Goal: Task Accomplishment & Management: Manage account settings

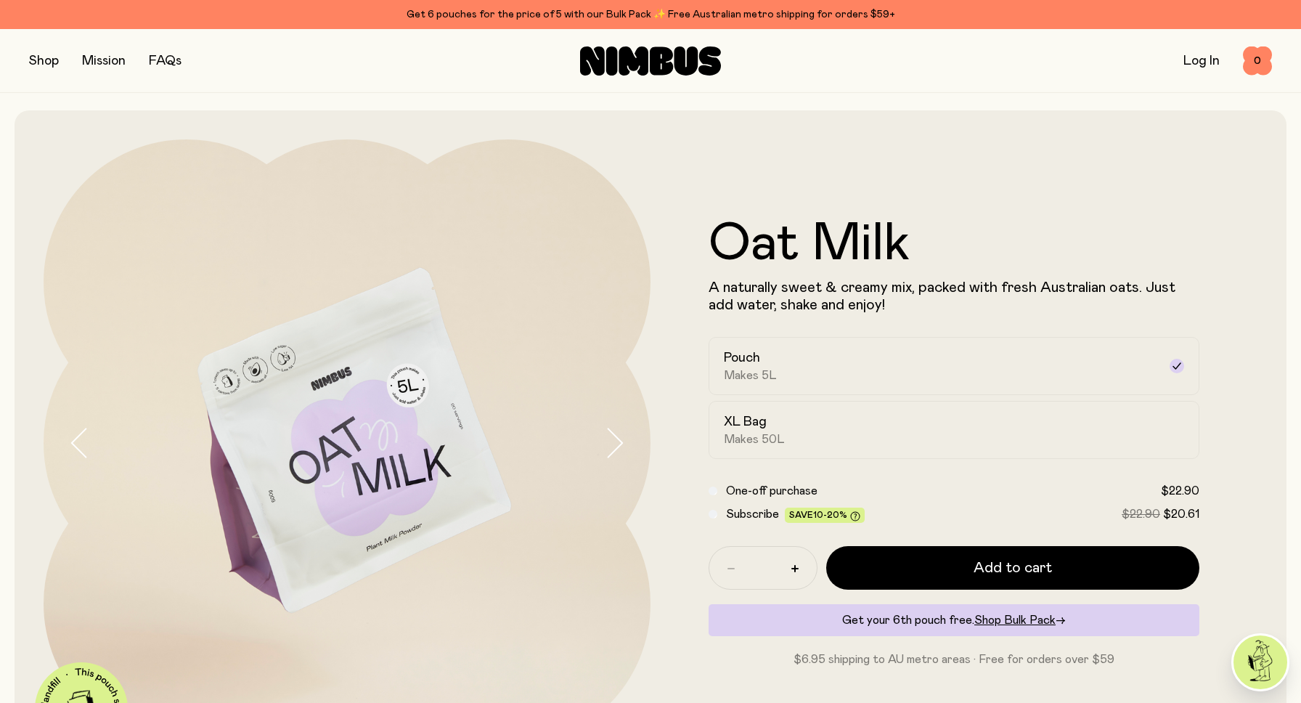
click at [1195, 52] on div "Log In" at bounding box center [1202, 61] width 36 height 20
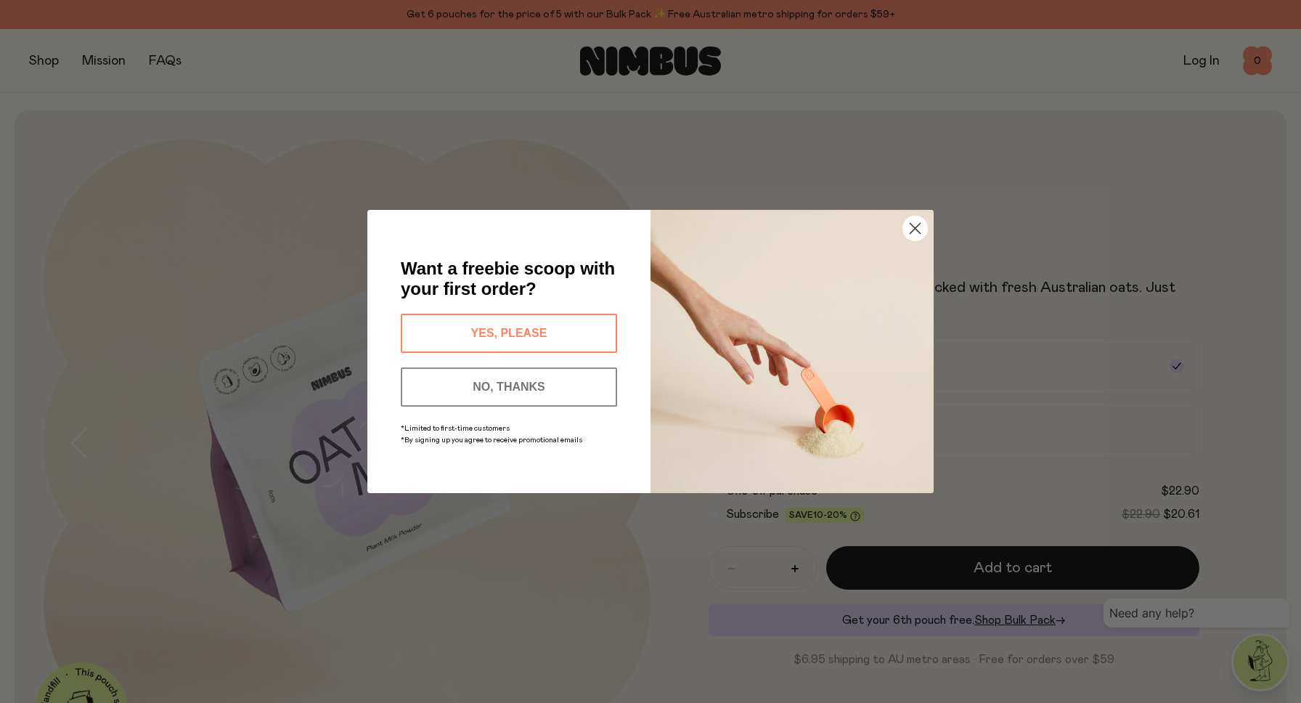
click at [548, 380] on button "NO, THANKS" at bounding box center [509, 386] width 216 height 39
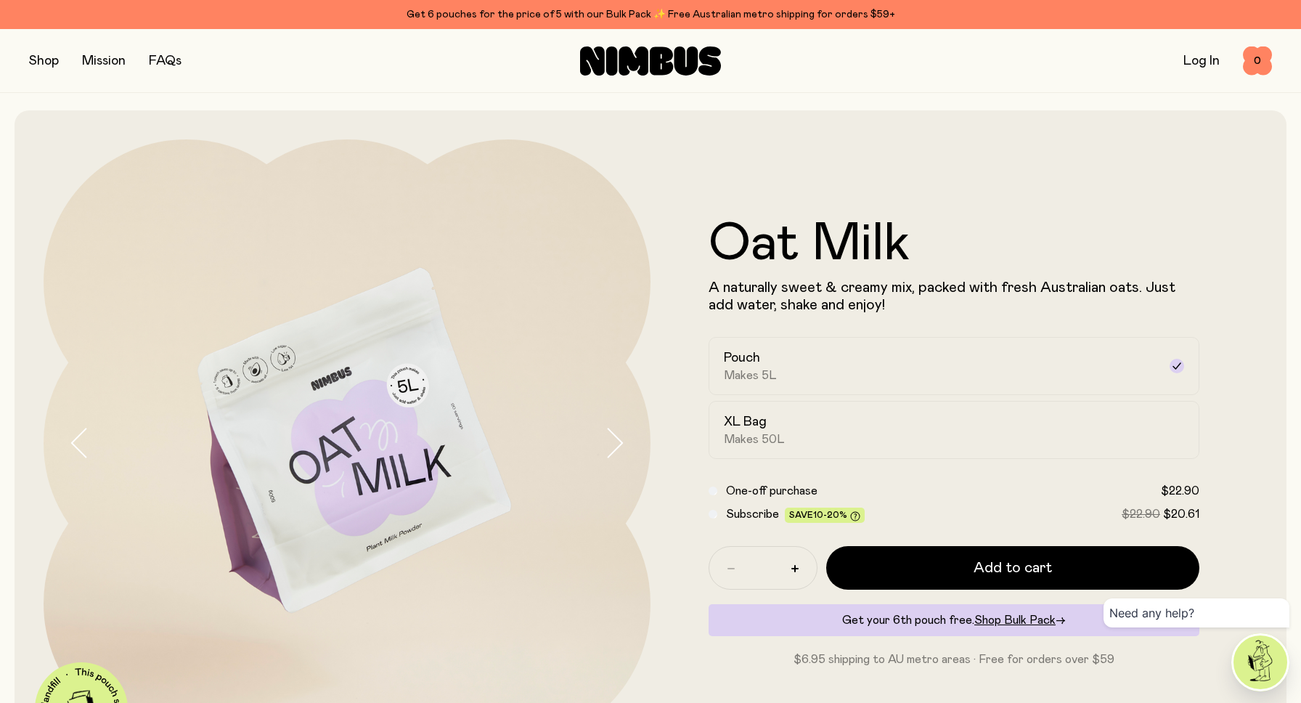
click at [1210, 61] on link "Log In" at bounding box center [1202, 60] width 36 height 13
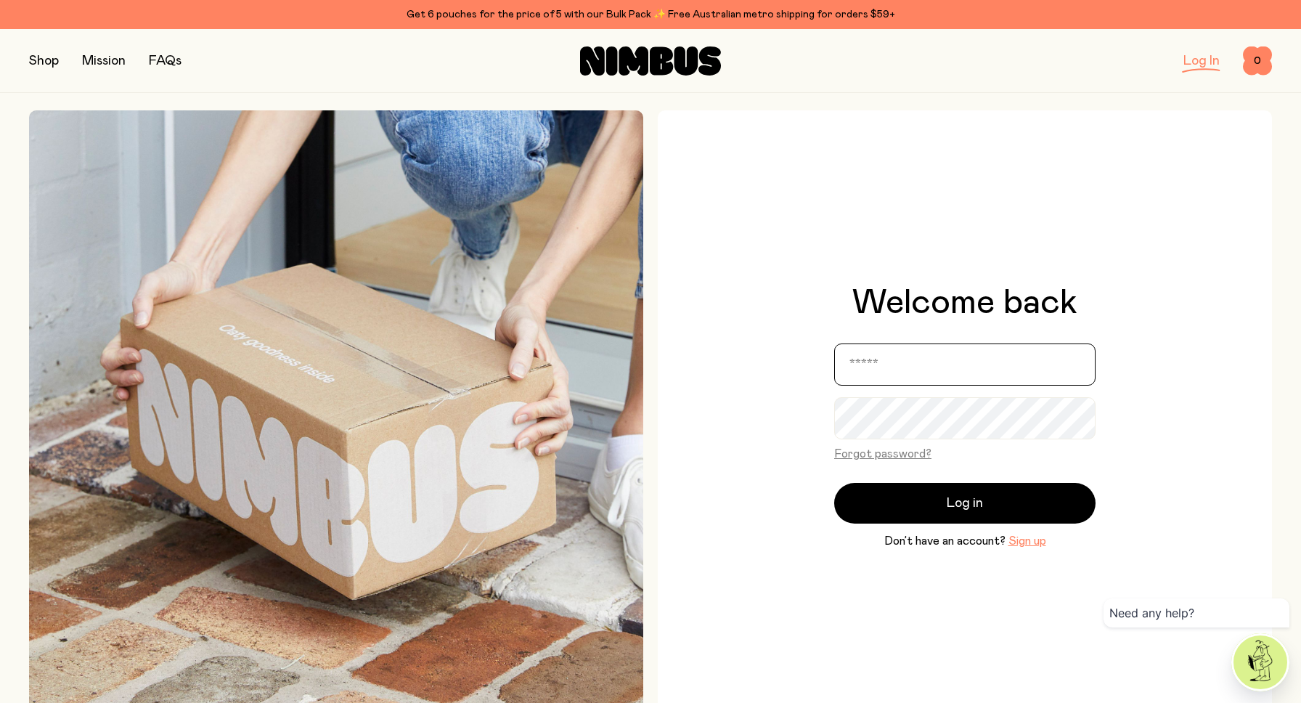
click at [930, 360] on input "email" at bounding box center [964, 365] width 261 height 42
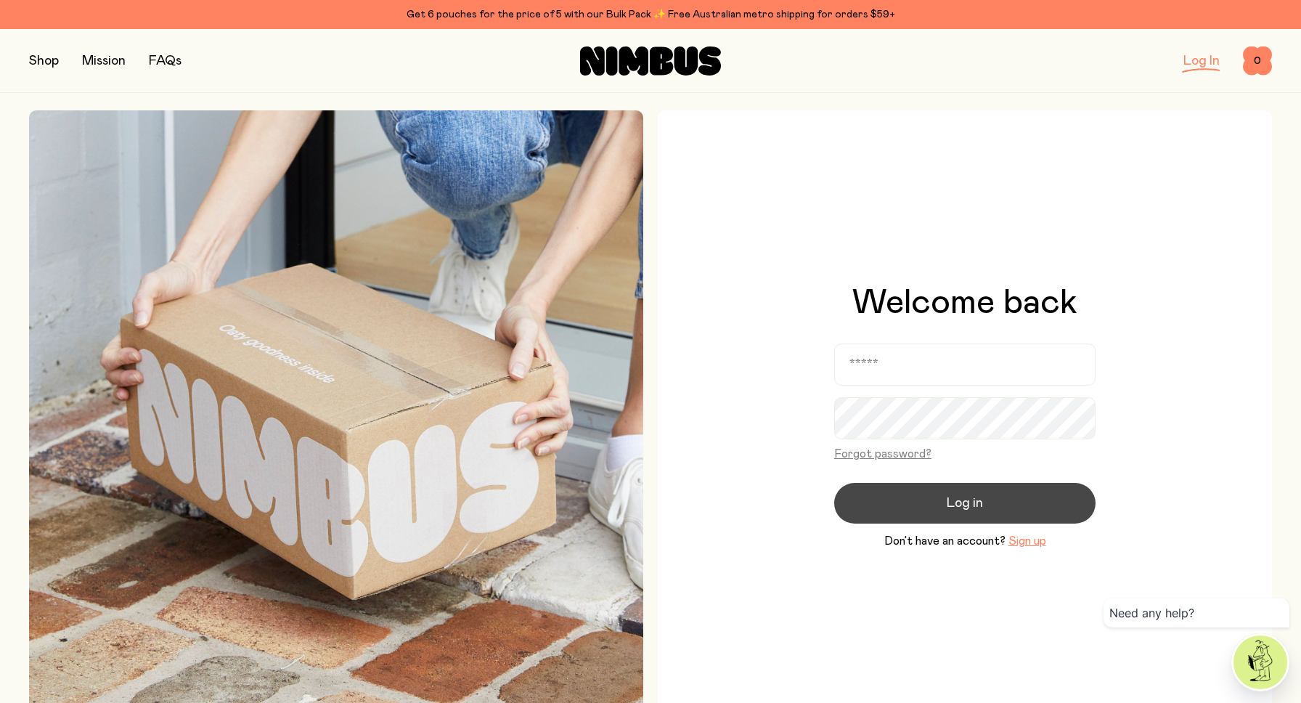
click at [957, 500] on span "Log in" at bounding box center [965, 503] width 36 height 20
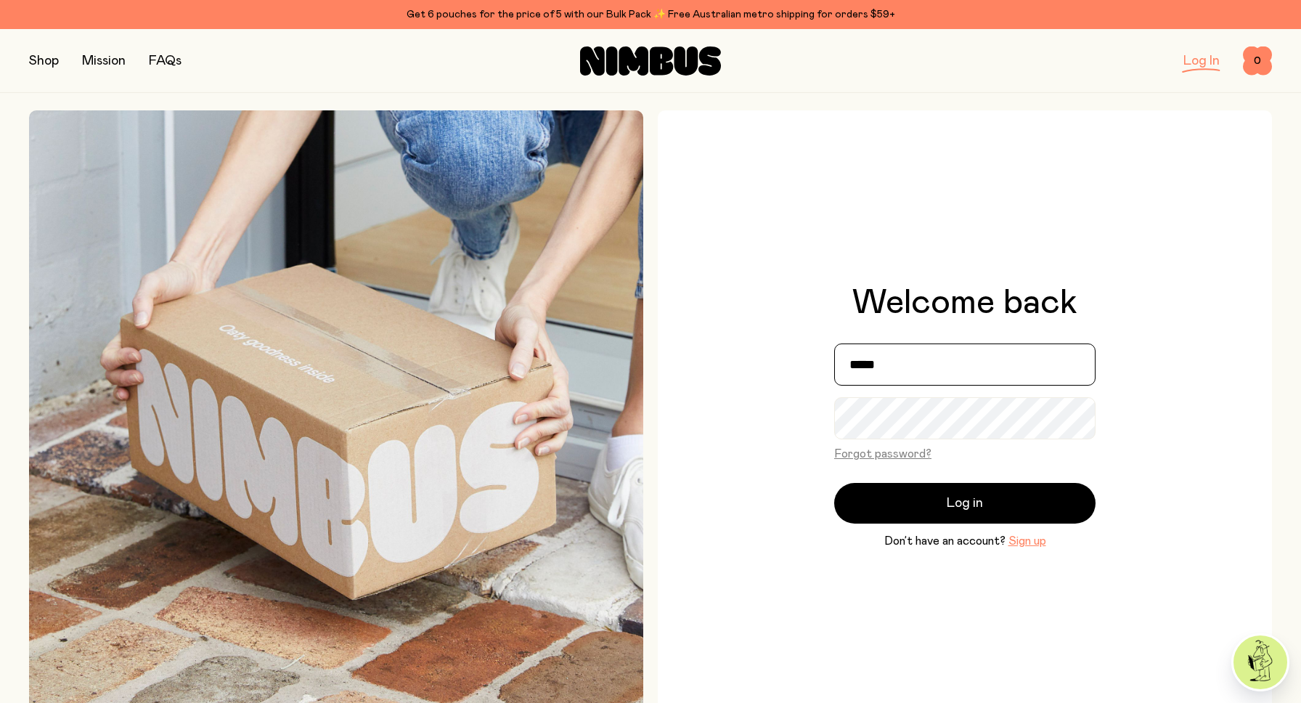
type input "**********"
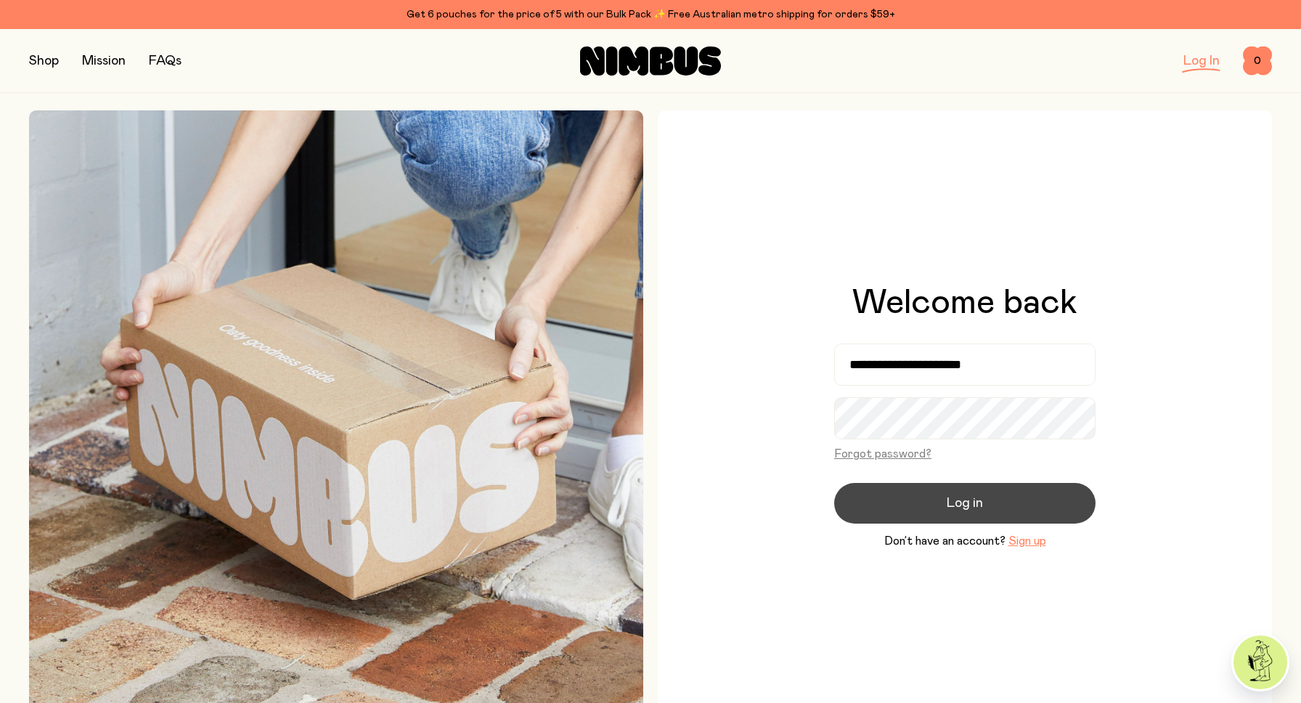
click at [958, 492] on button "Log in" at bounding box center [964, 503] width 261 height 41
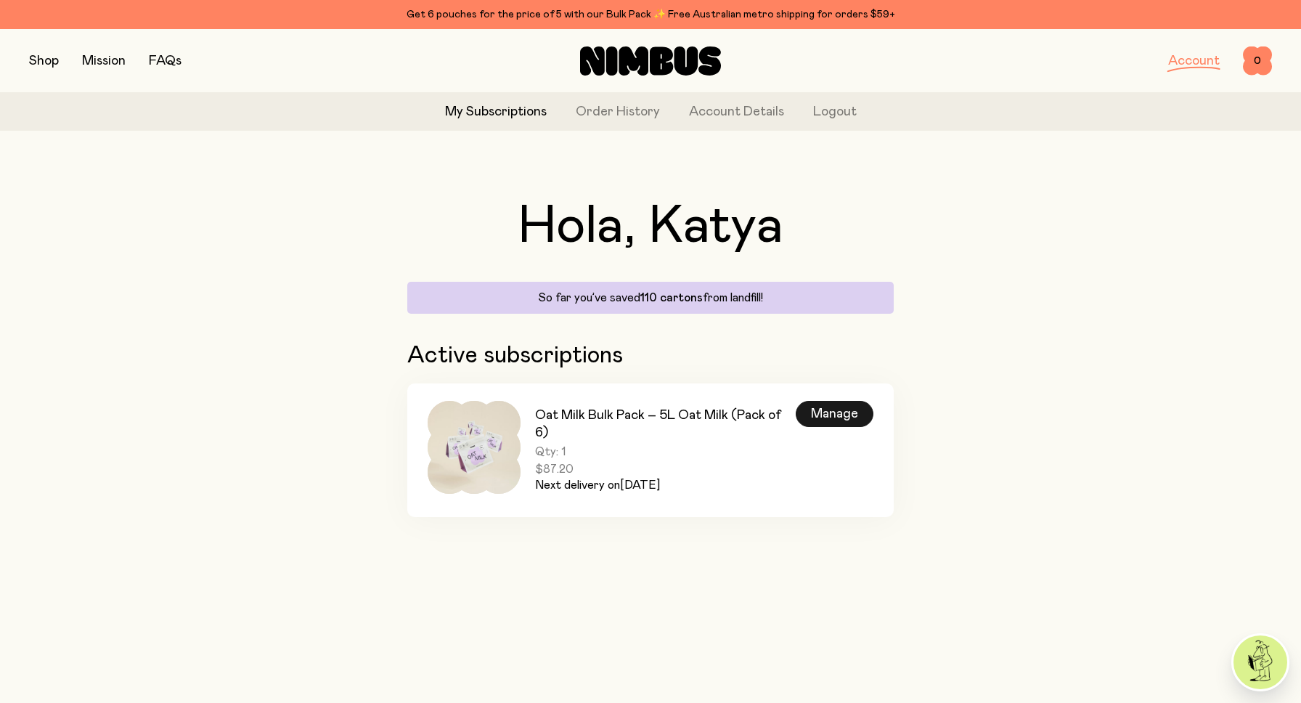
click at [843, 407] on div "Manage" at bounding box center [835, 414] width 78 height 26
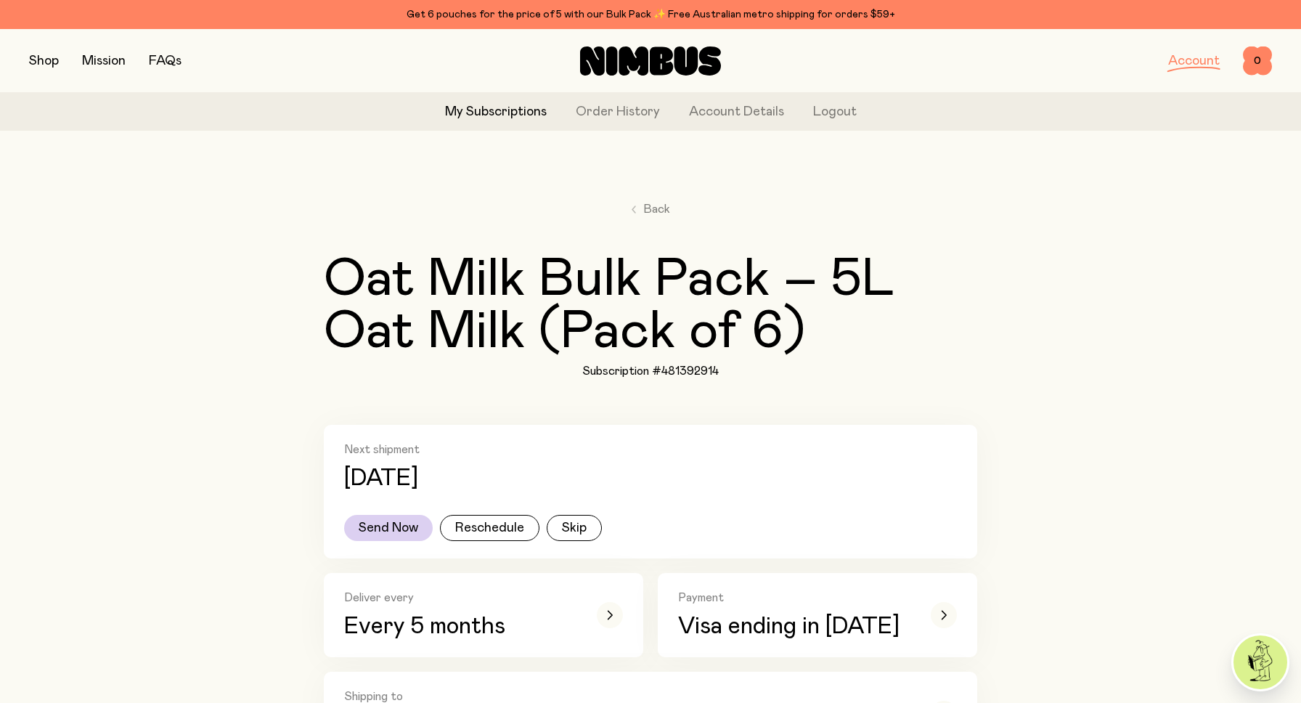
click at [60, 62] on div "Shop Mission FAQs" at bounding box center [236, 61] width 415 height 20
click at [55, 62] on button "button" at bounding box center [44, 61] width 30 height 20
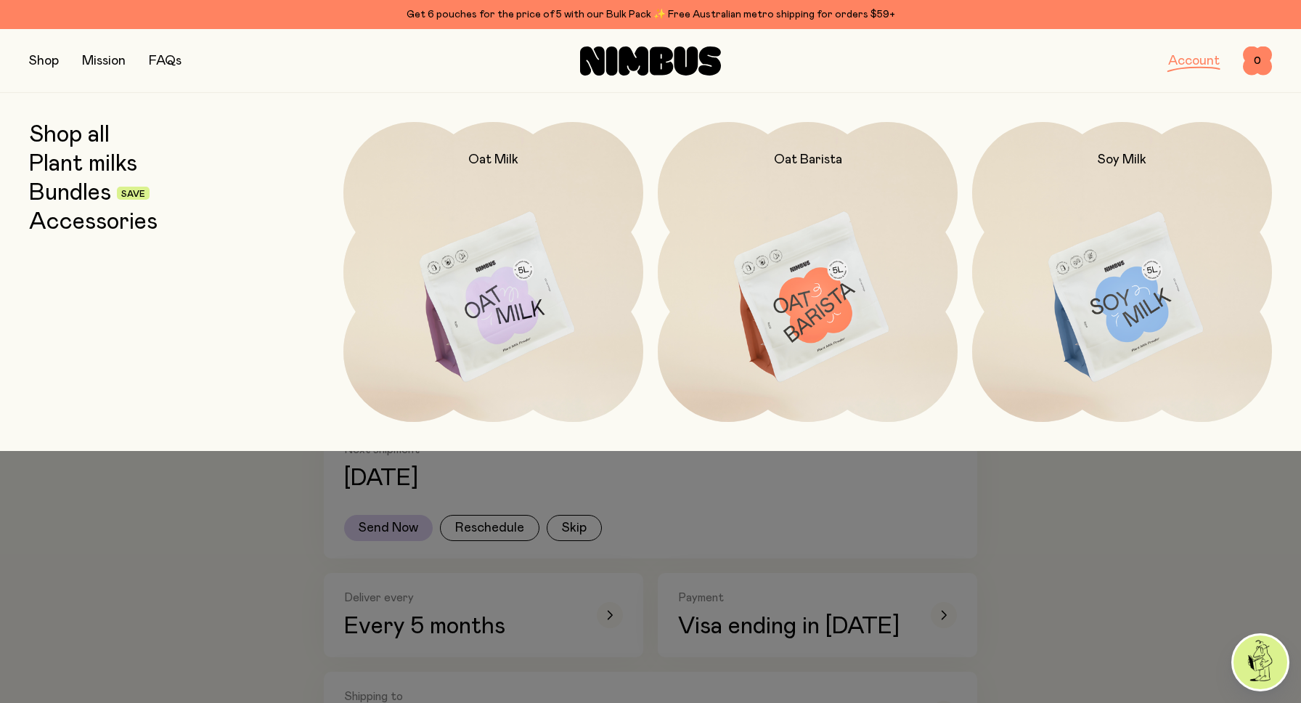
click at [107, 137] on link "Shop all" at bounding box center [69, 135] width 81 height 26
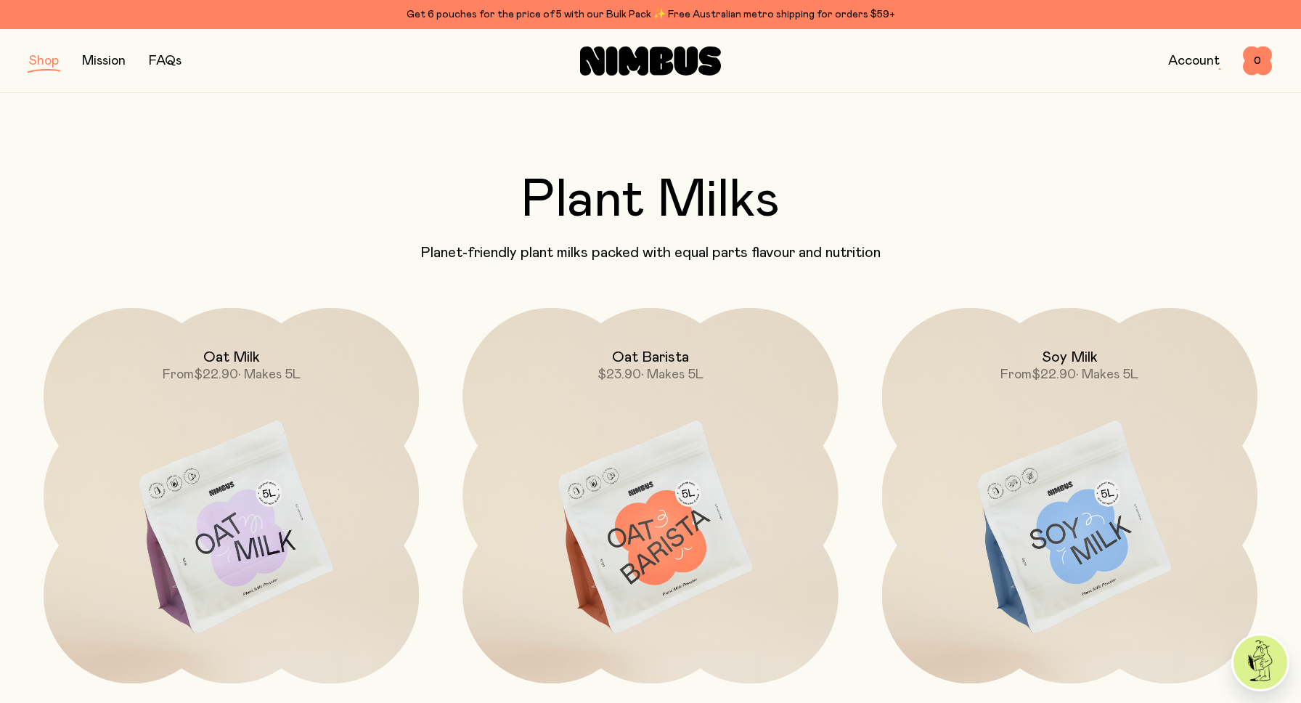
click at [49, 64] on button "button" at bounding box center [44, 61] width 30 height 20
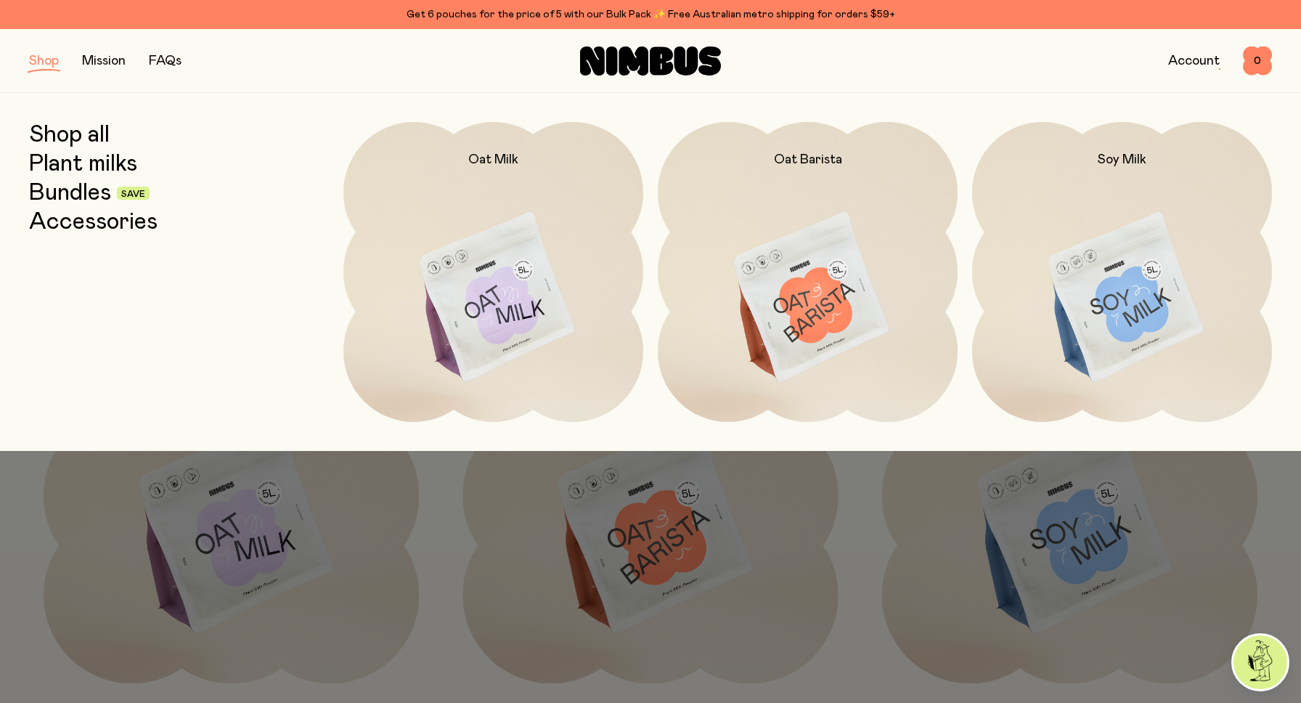
click at [92, 192] on link "Bundles" at bounding box center [70, 193] width 82 height 26
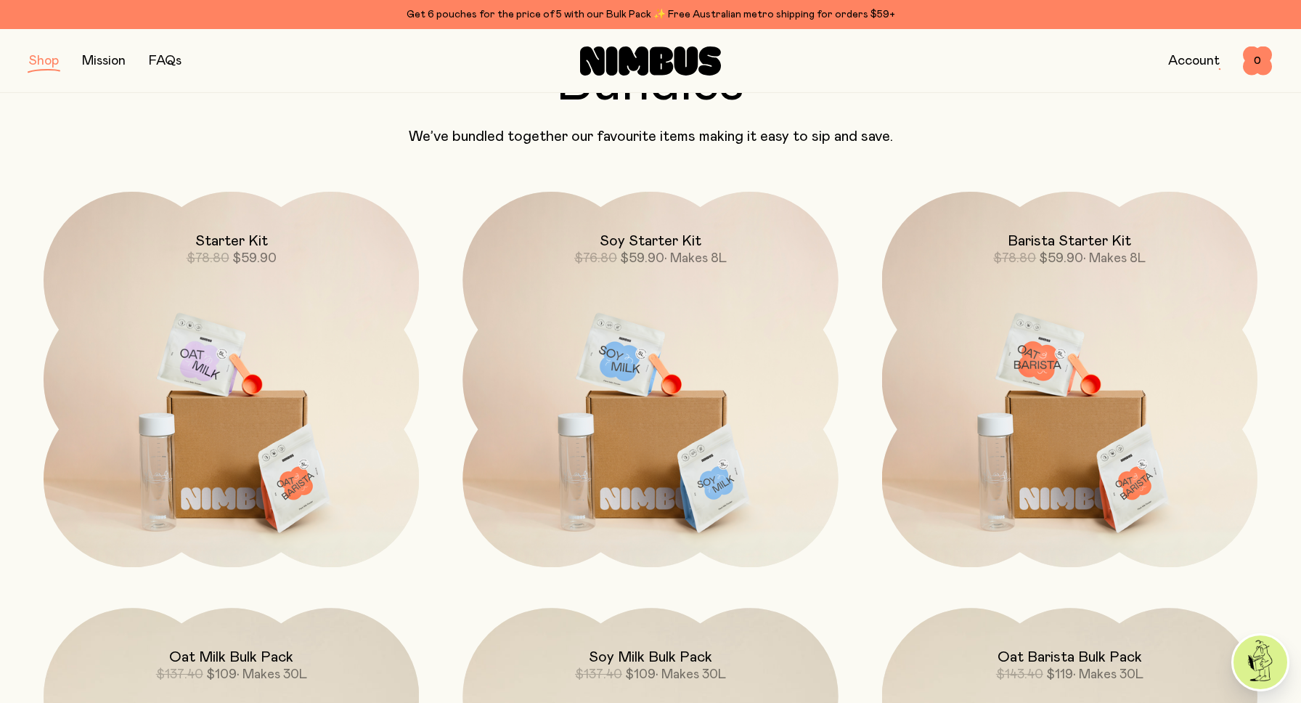
scroll to position [94, 0]
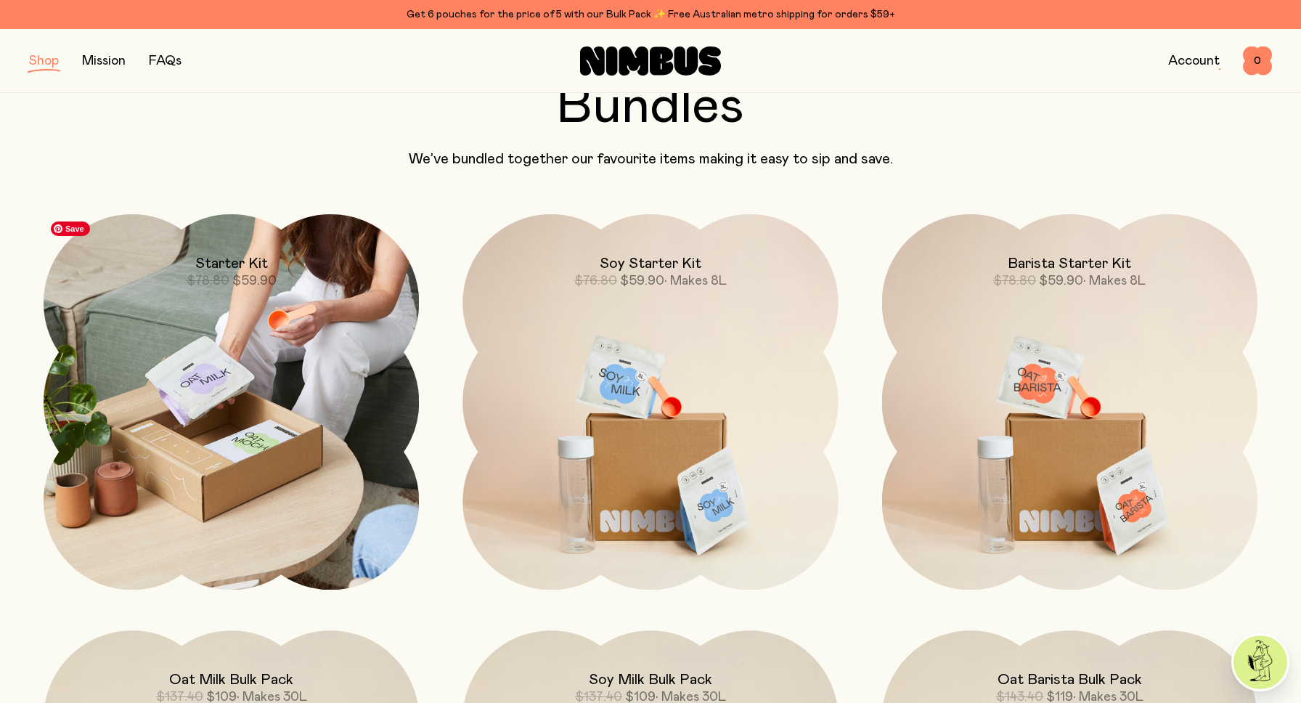
click at [327, 415] on img at bounding box center [231, 401] width 375 height 375
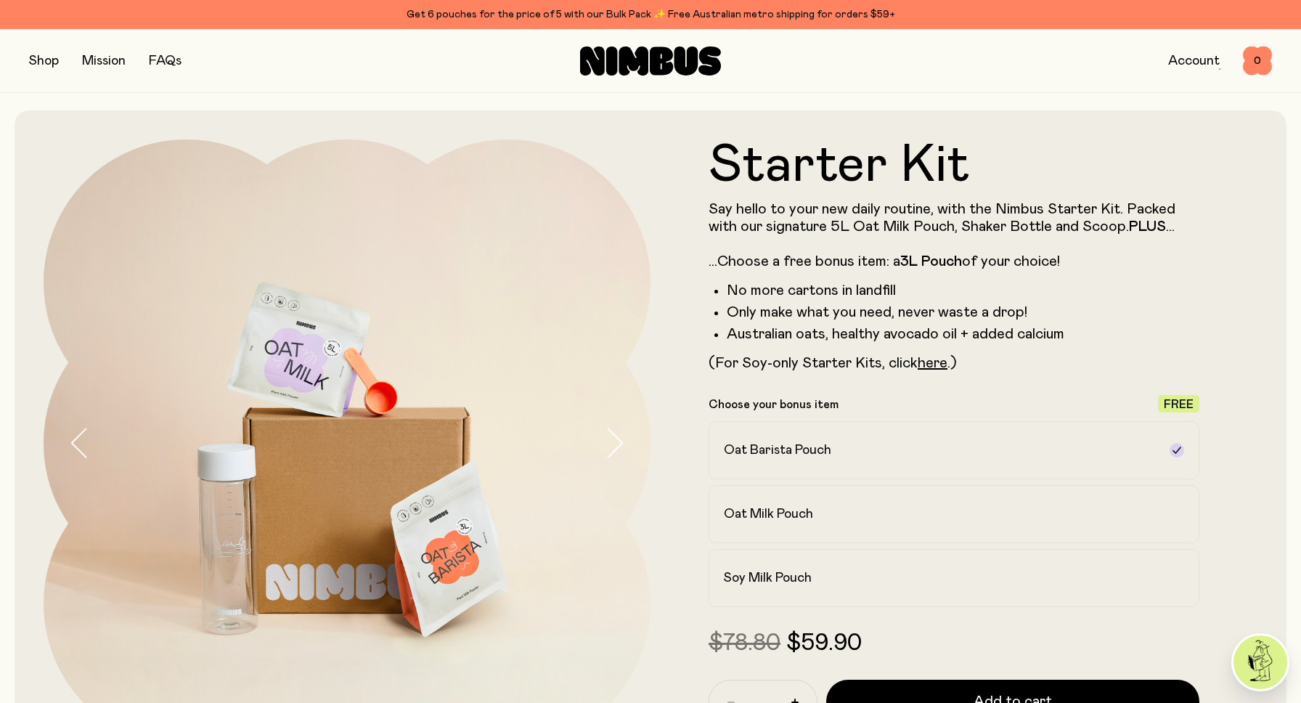
click at [54, 57] on button "button" at bounding box center [44, 61] width 30 height 20
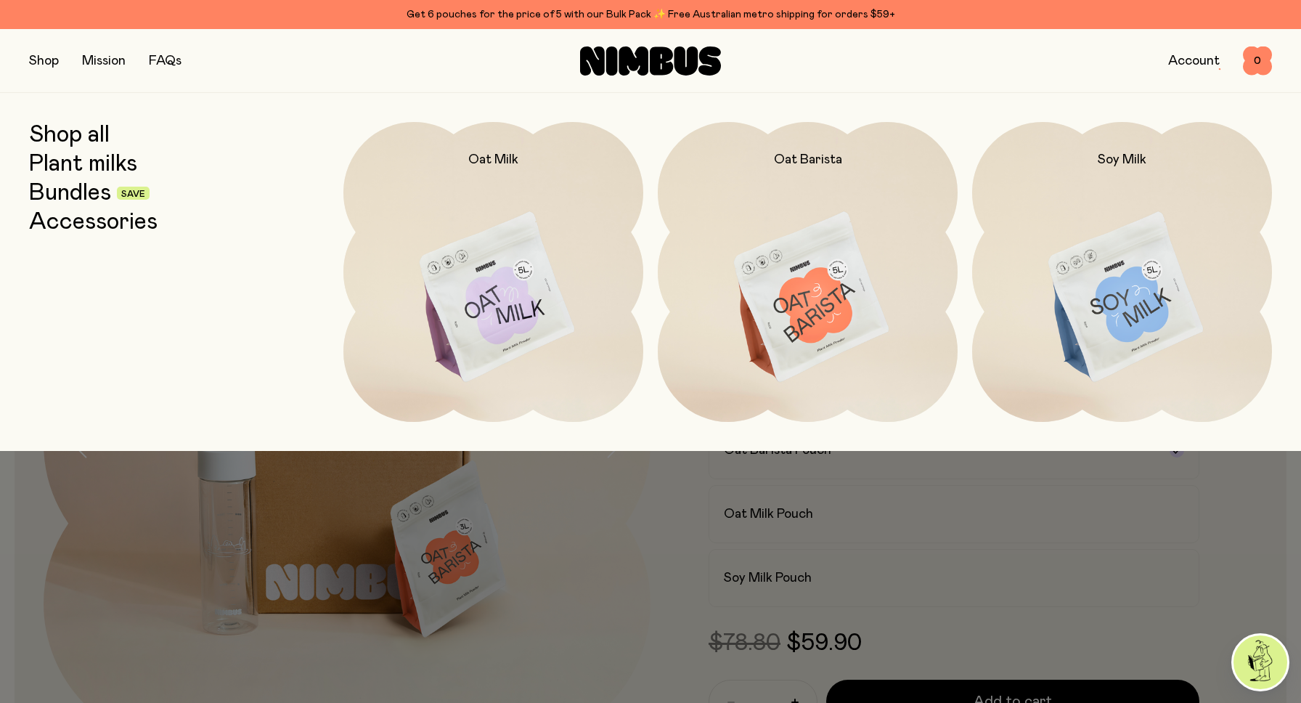
click at [81, 220] on link "Accessories" at bounding box center [93, 222] width 129 height 26
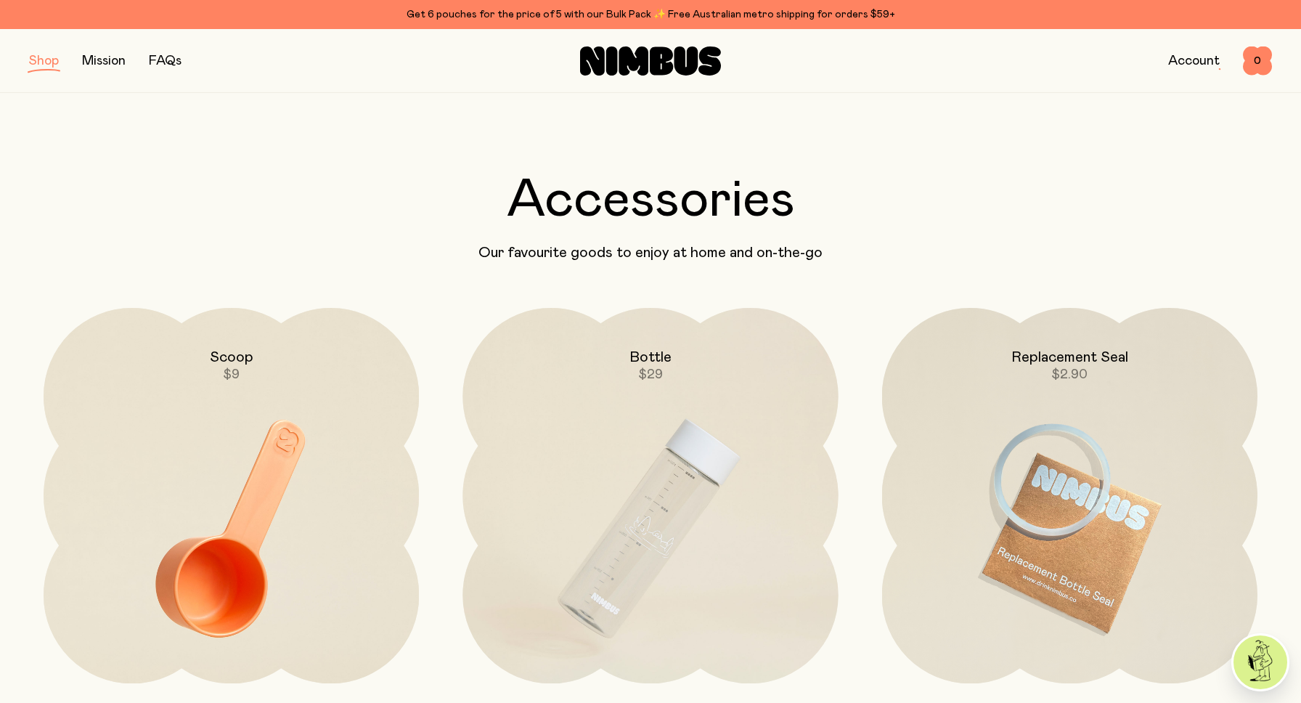
click at [43, 57] on button "button" at bounding box center [44, 61] width 30 height 20
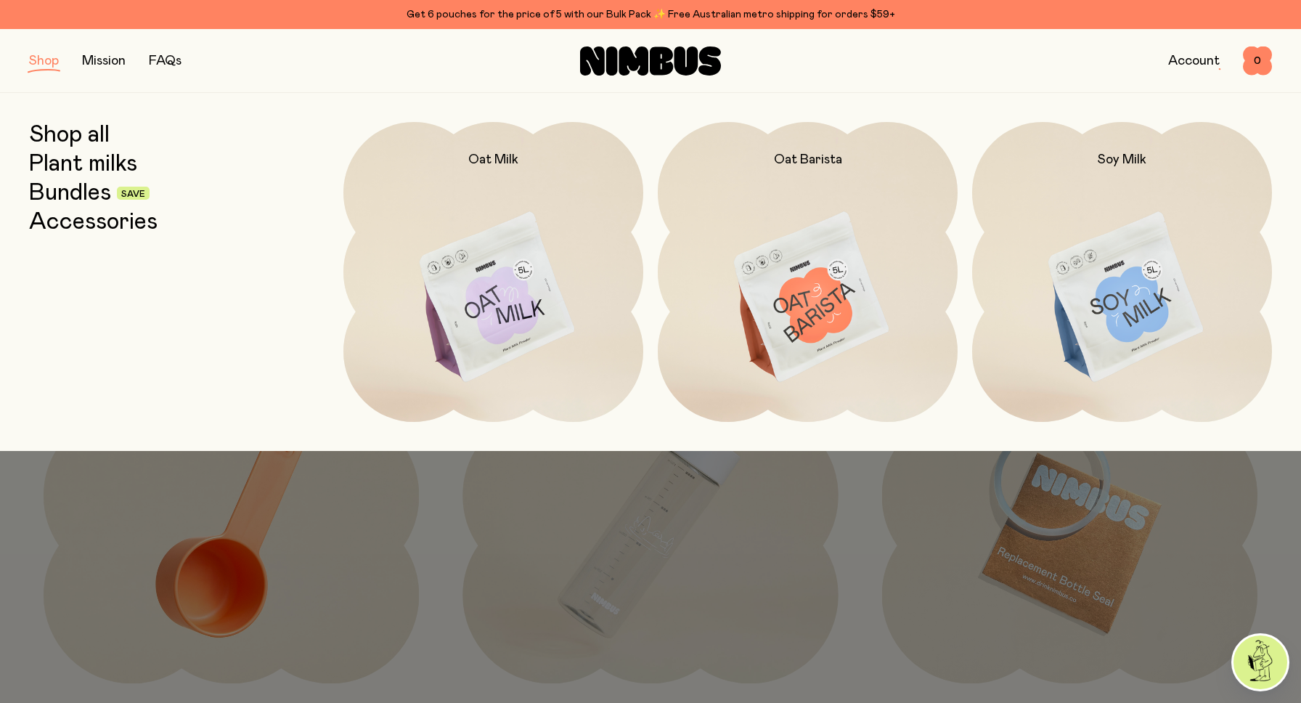
click at [1176, 68] on div "Account" at bounding box center [1195, 61] width 52 height 20
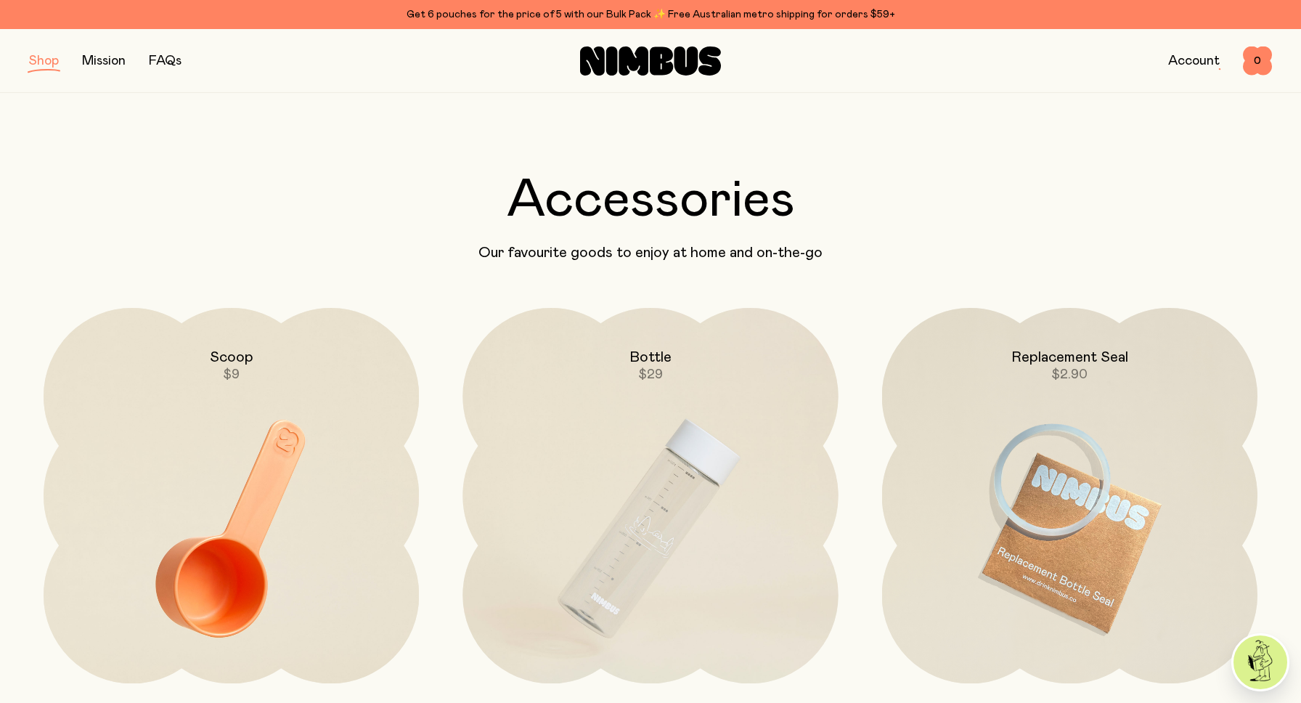
click at [1180, 64] on link "Account" at bounding box center [1195, 60] width 52 height 13
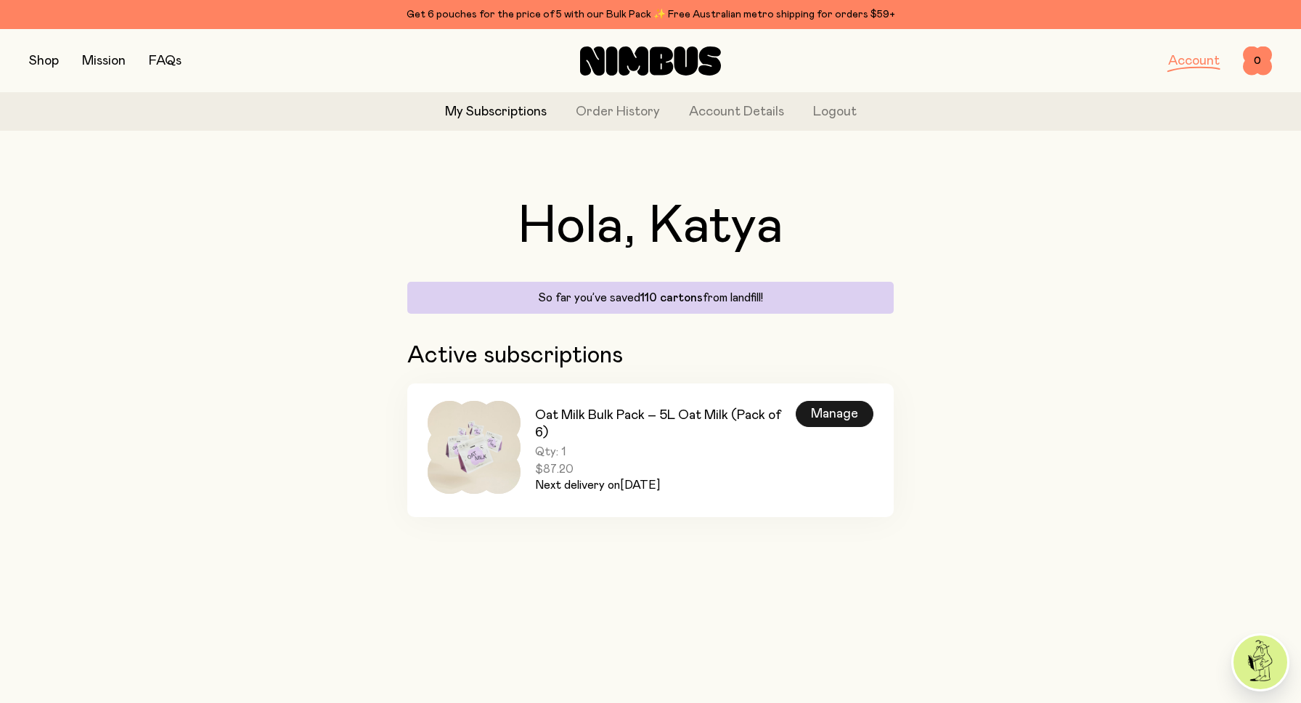
click at [837, 401] on div "Manage" at bounding box center [835, 414] width 78 height 26
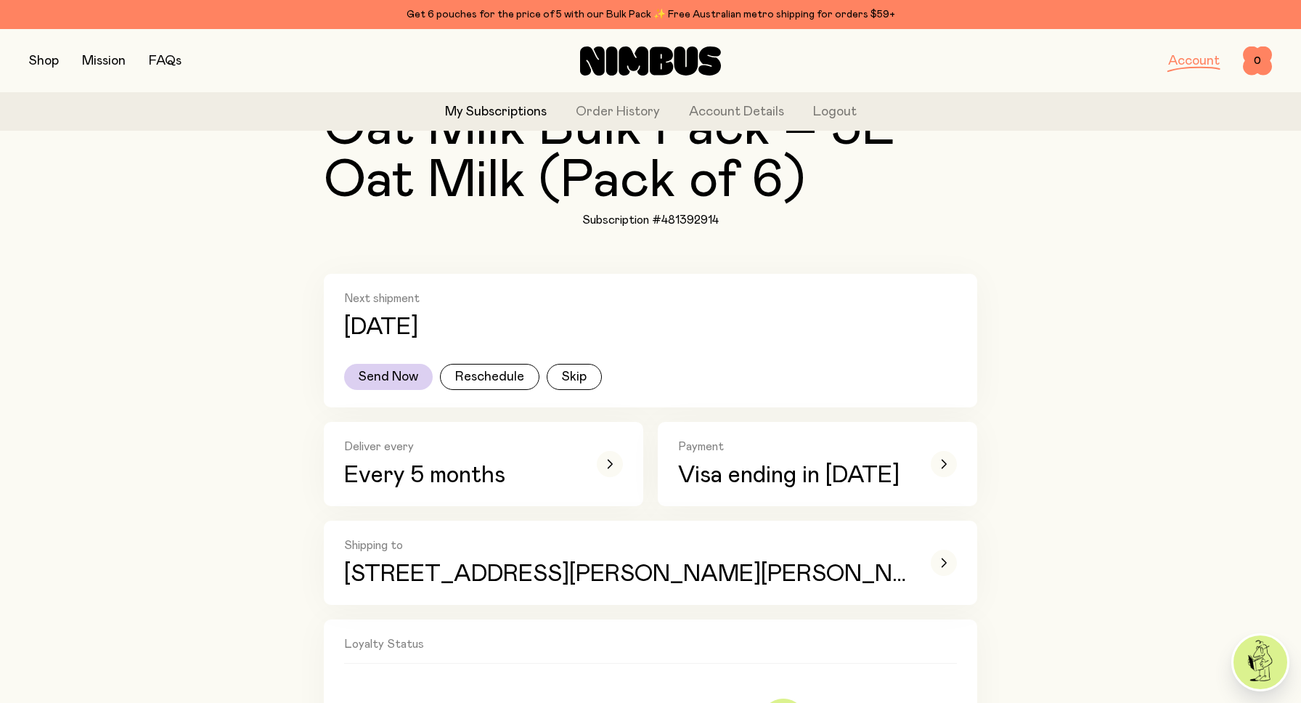
scroll to position [161, 0]
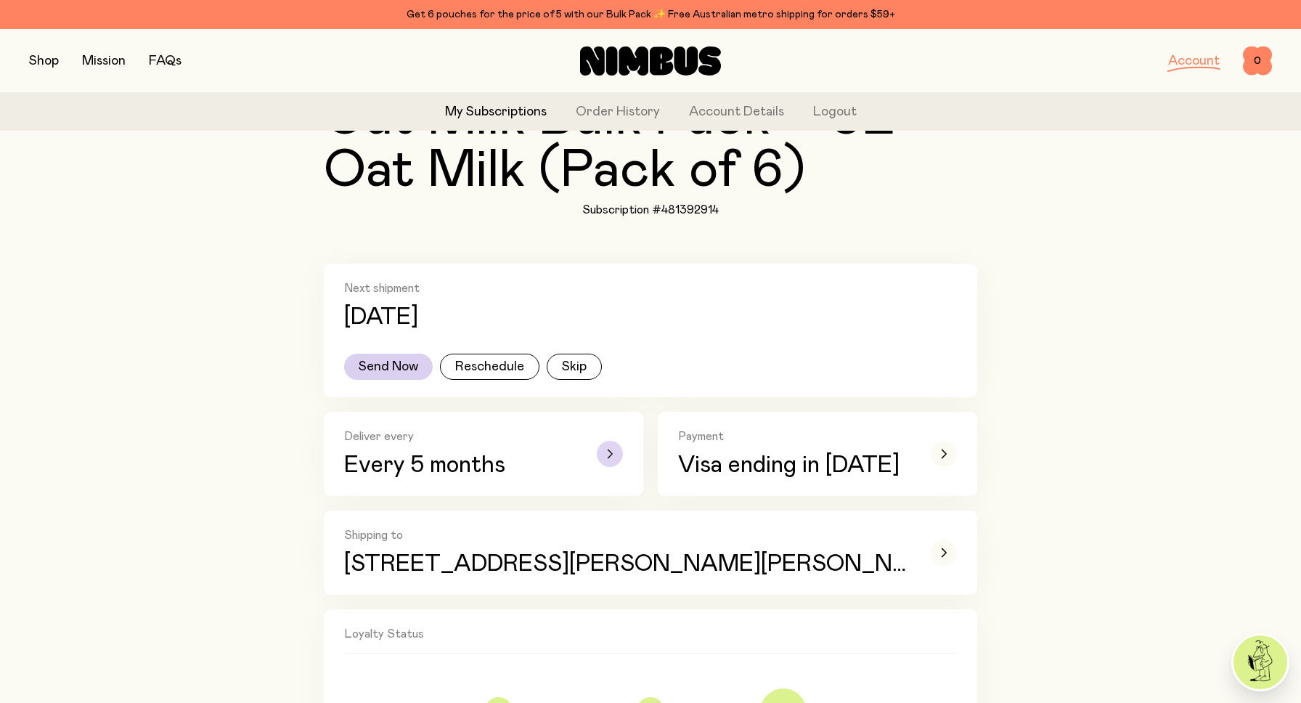
click at [608, 463] on div "button" at bounding box center [610, 454] width 26 height 26
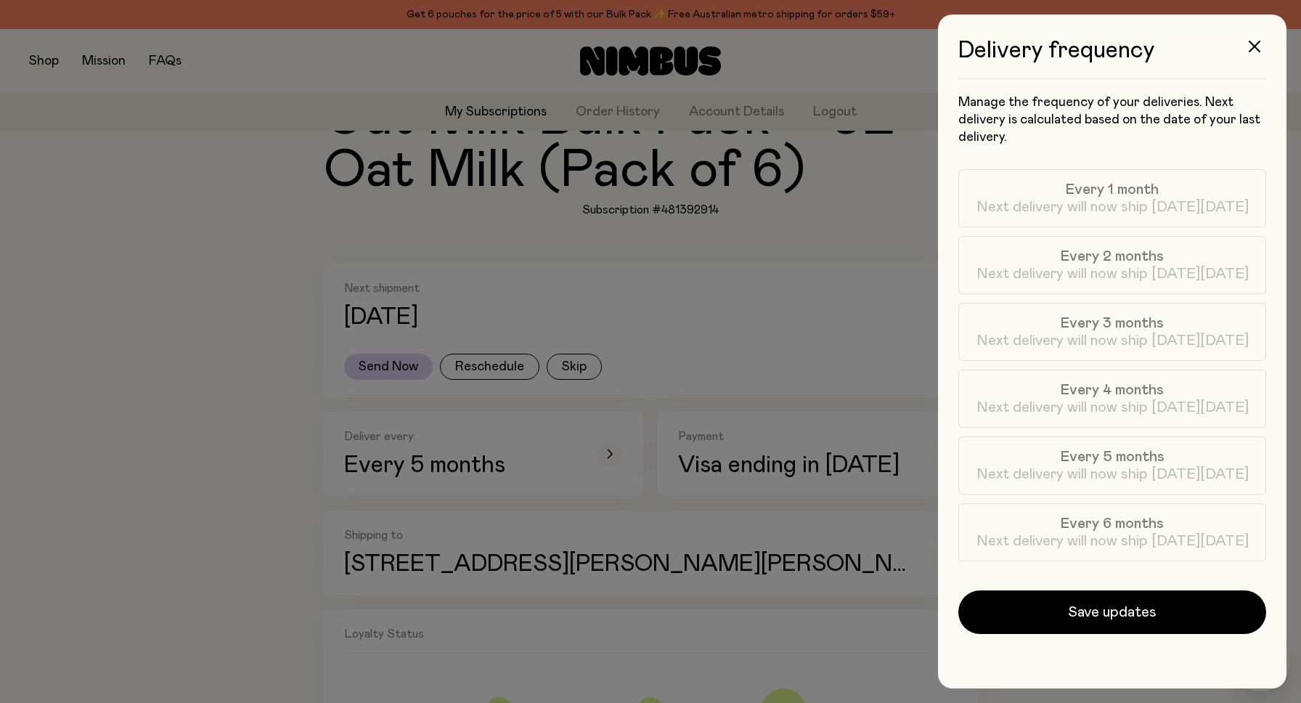
click at [543, 294] on div at bounding box center [650, 351] width 1301 height 703
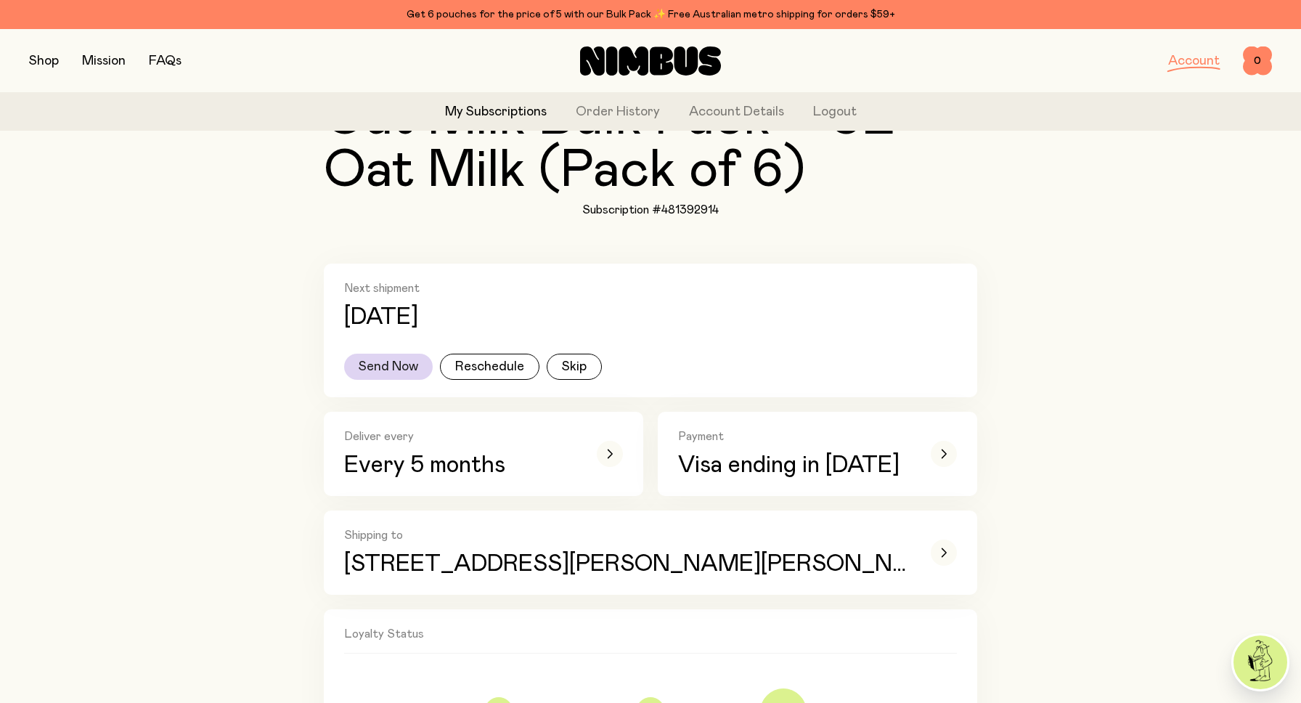
click at [377, 369] on button "Send Now" at bounding box center [388, 367] width 89 height 26
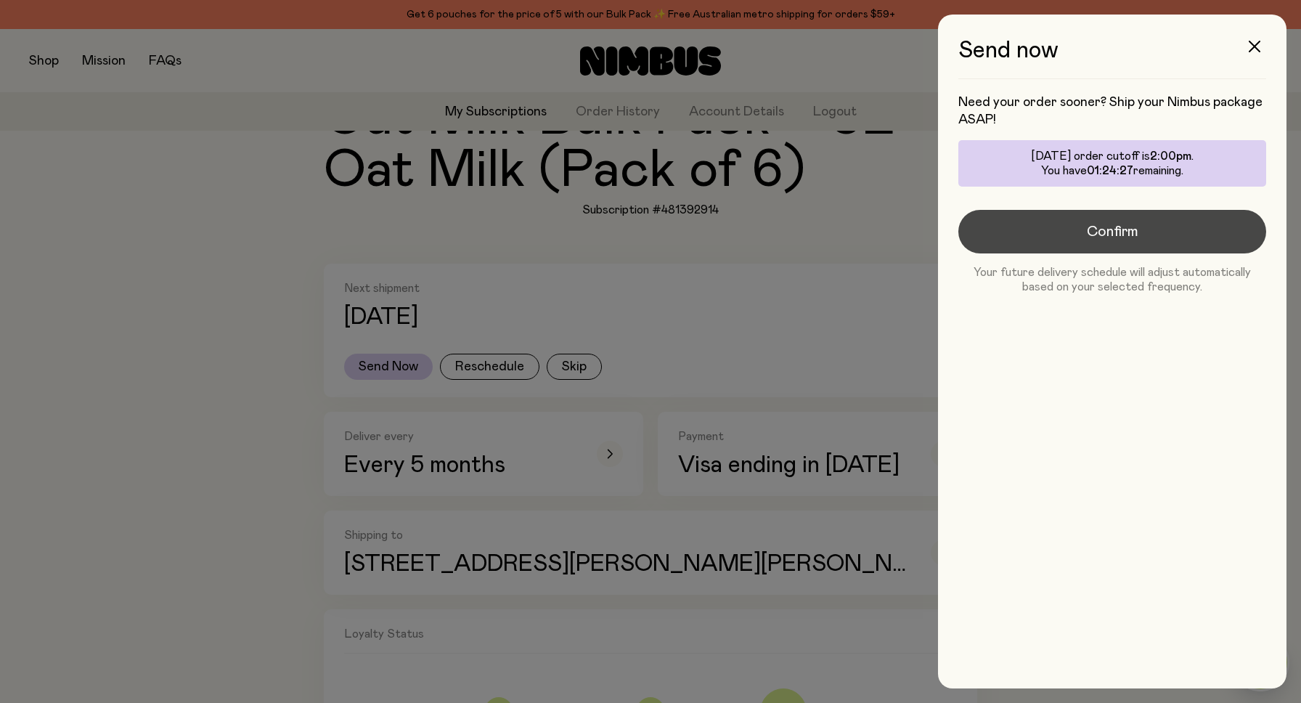
click at [1073, 229] on button "Confirm" at bounding box center [1113, 232] width 308 height 44
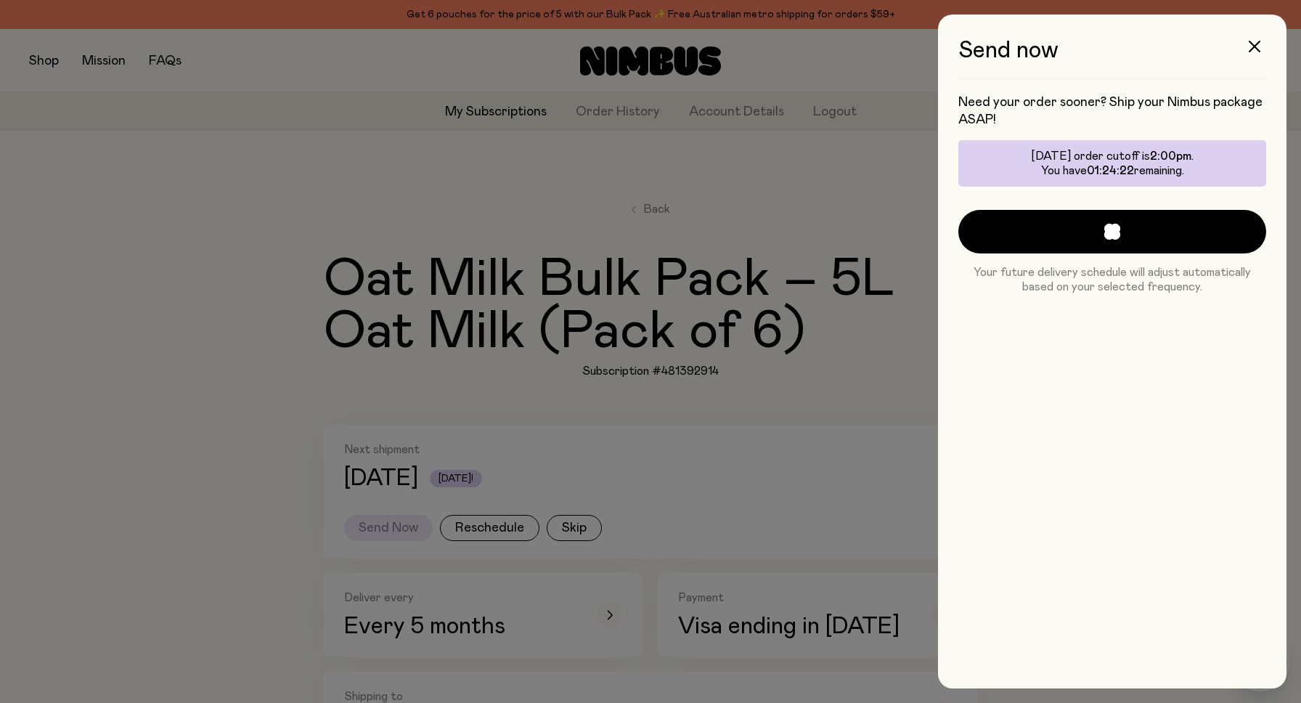
scroll to position [161, 0]
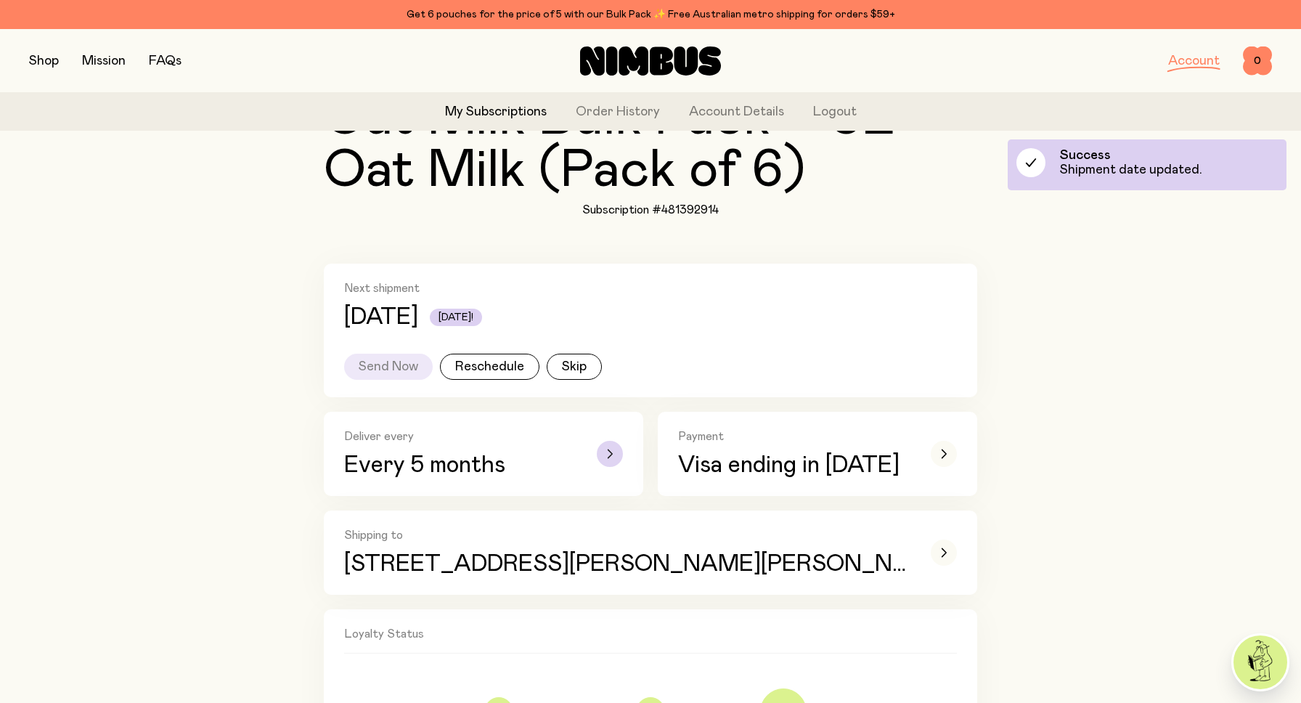
click at [618, 447] on div "button" at bounding box center [610, 454] width 26 height 26
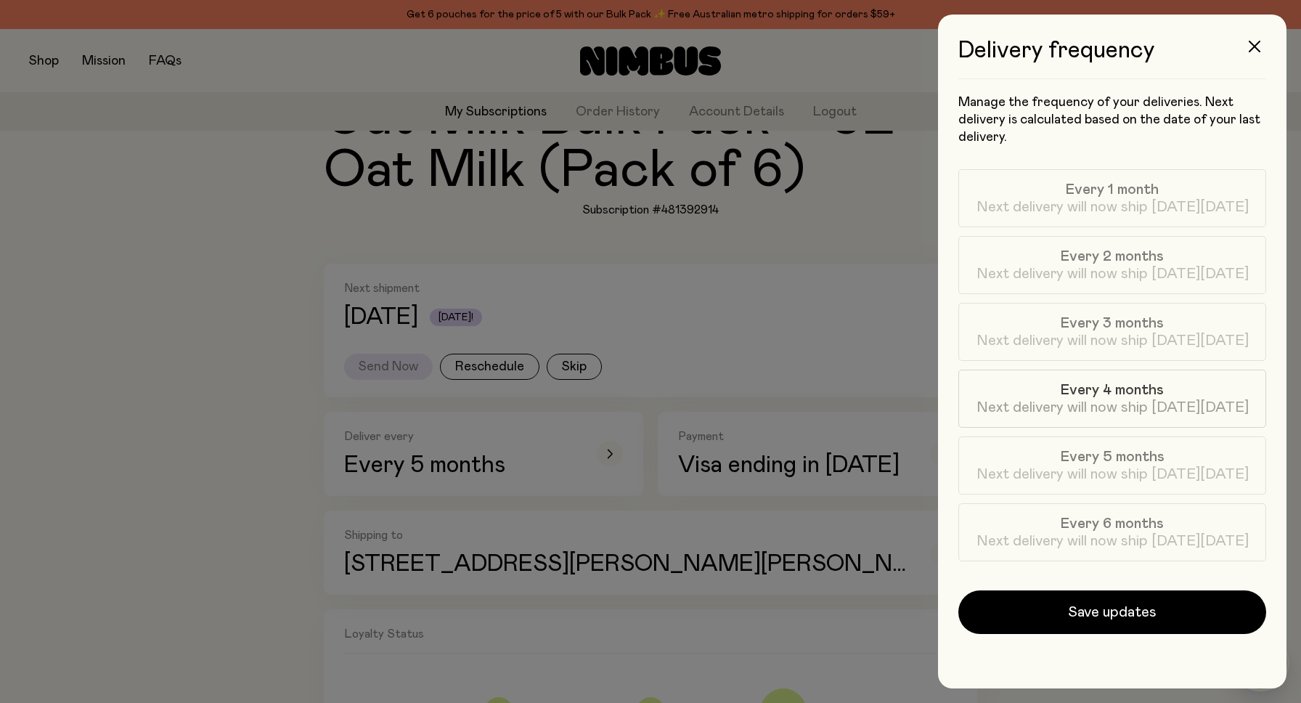
click at [1206, 394] on label "Every 4 months Next delivery will now ship [DATE][DATE]" at bounding box center [1113, 399] width 308 height 58
click at [1176, 458] on label "Every 5 months Next delivery will now ship [DATE][DATE]" at bounding box center [1113, 465] width 308 height 58
click at [1250, 50] on icon "button" at bounding box center [1255, 47] width 12 height 12
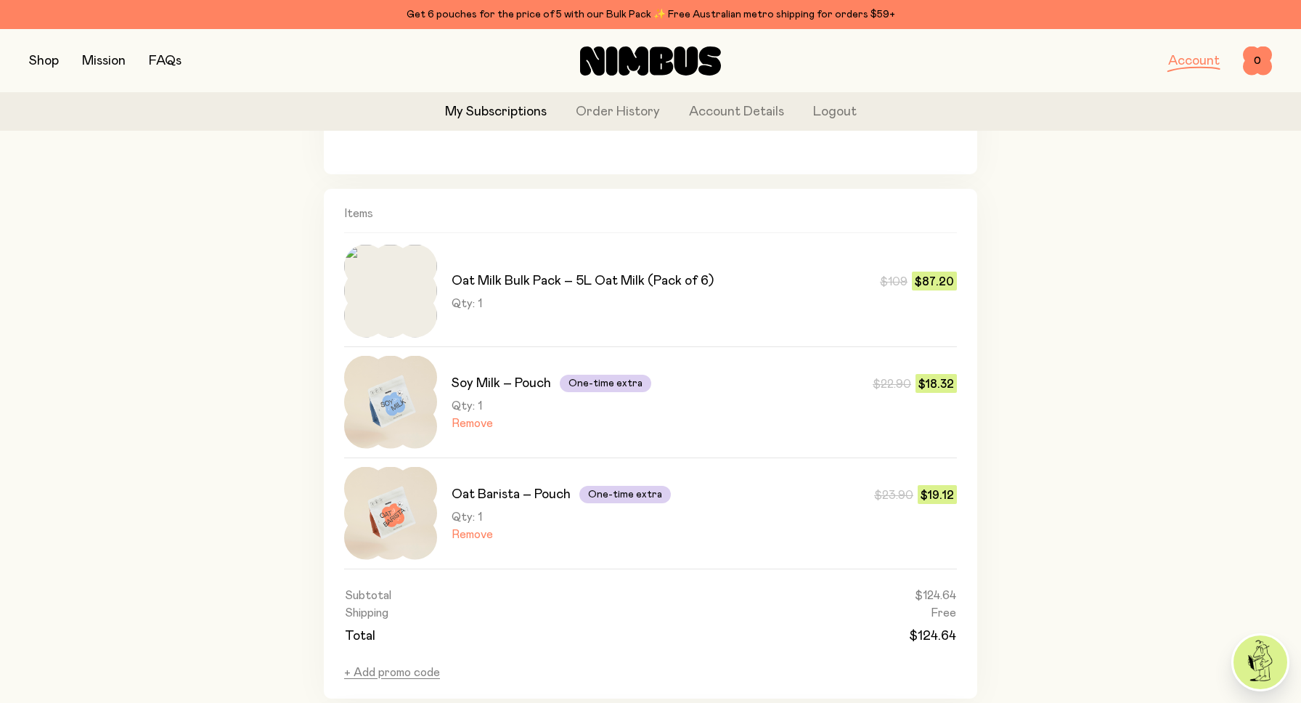
scroll to position [804, 0]
